Goal: Task Accomplishment & Management: Manage account settings

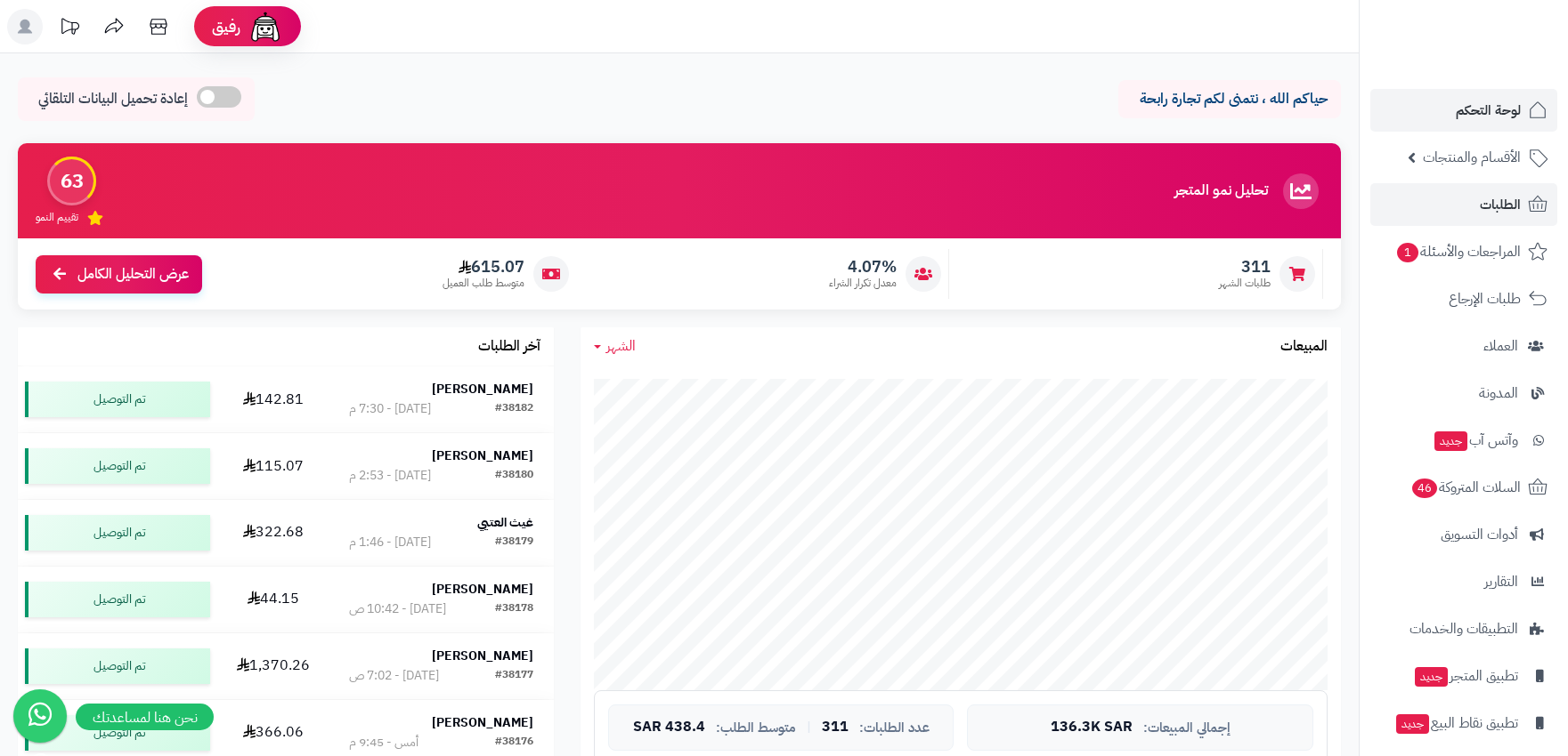
scroll to position [494, 0]
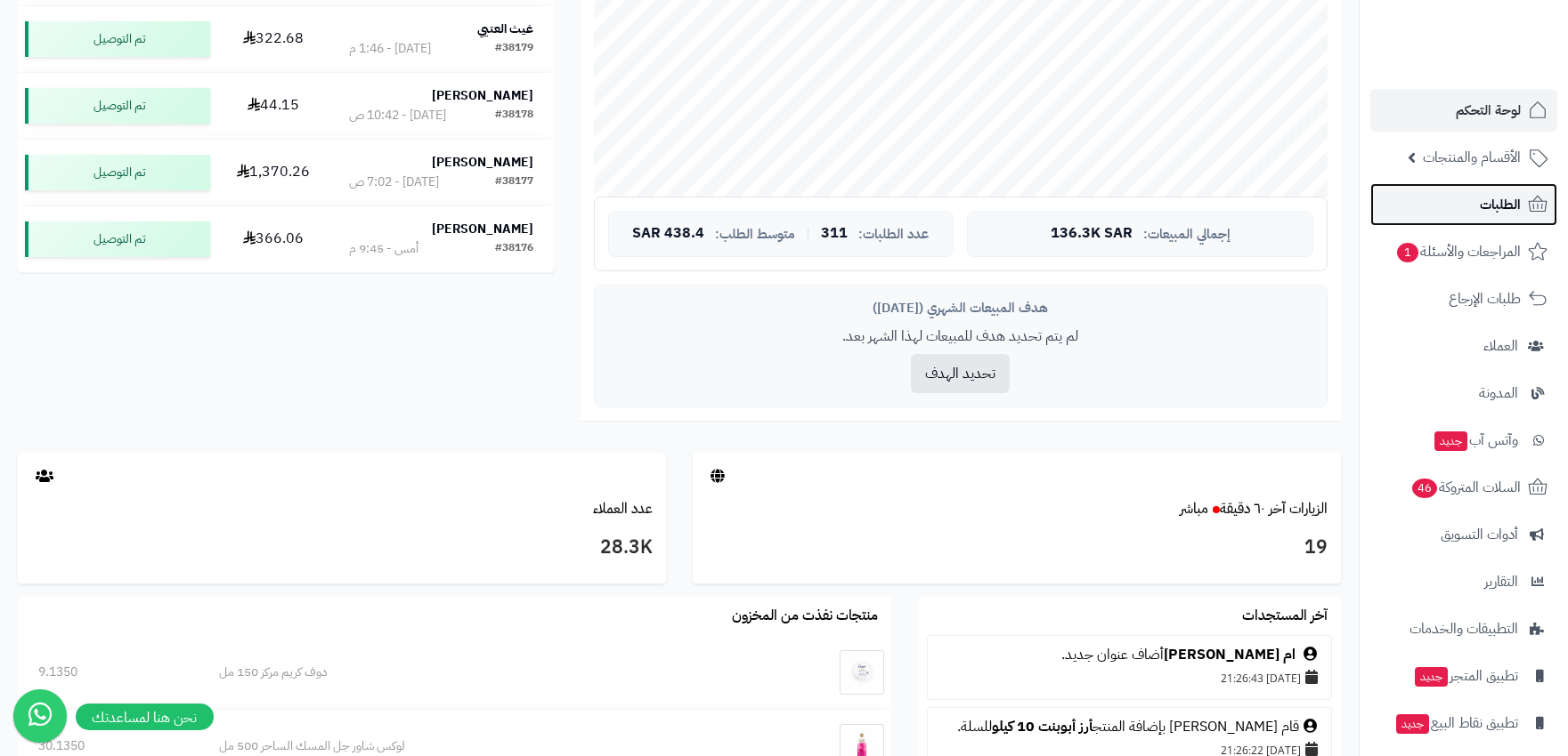
click at [1498, 199] on span "الطلبات" at bounding box center [1500, 204] width 41 height 25
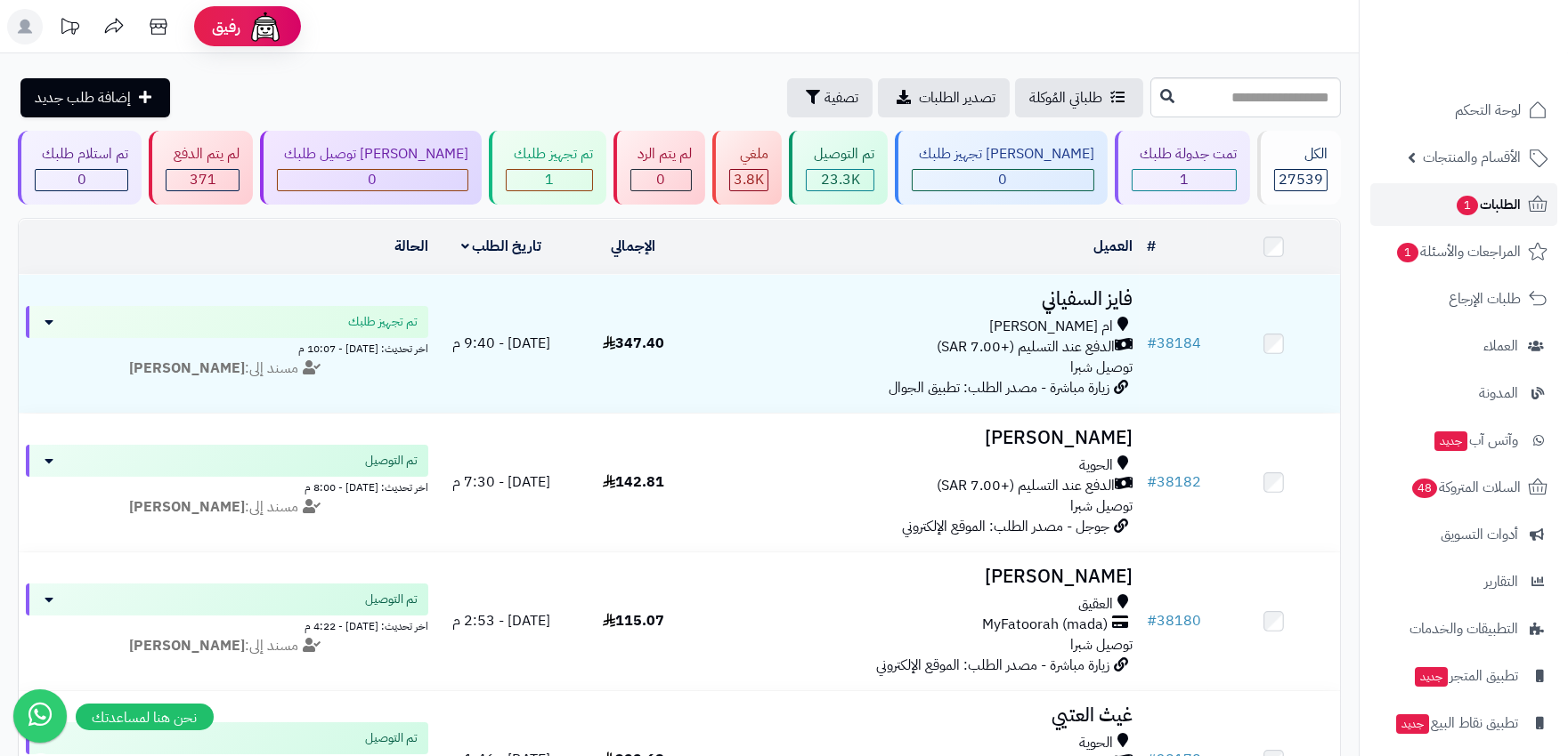
click at [1492, 200] on span "الطلبات 1" at bounding box center [1488, 204] width 66 height 25
click at [1496, 208] on span "الطلبات 1" at bounding box center [1488, 204] width 66 height 25
